Goal: Information Seeking & Learning: Learn about a topic

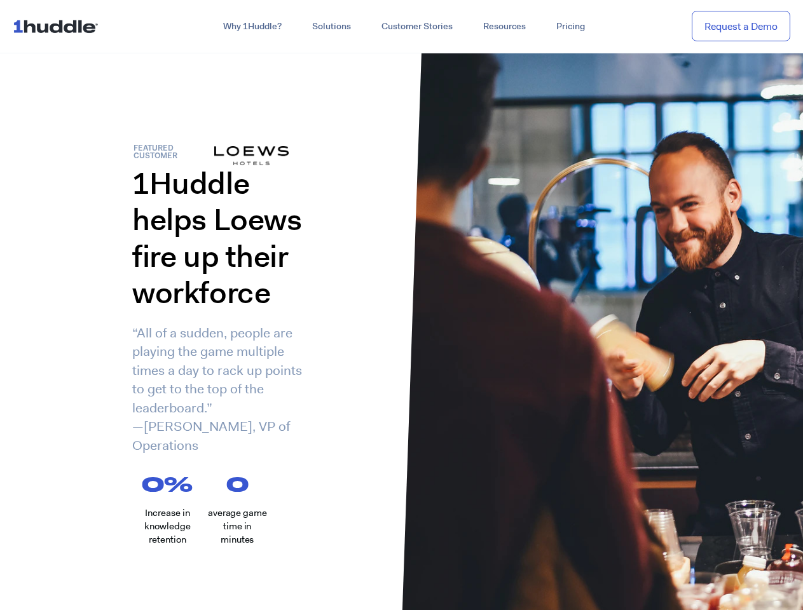
click at [401, 305] on div "1Huddle helps Loews fire up their workforce “All of a sudden, people are playin…" at bounding box center [201, 319] width 402 height 309
click at [251, 27] on link "Why 1Huddle?" at bounding box center [252, 26] width 89 height 23
click at [330, 27] on link "Solutions" at bounding box center [331, 26] width 69 height 23
click at [503, 27] on link "Resources" at bounding box center [504, 26] width 73 height 23
